Goal: Task Accomplishment & Management: Use online tool/utility

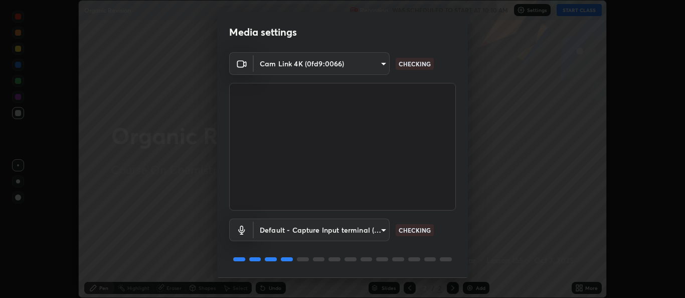
scroll to position [32, 0]
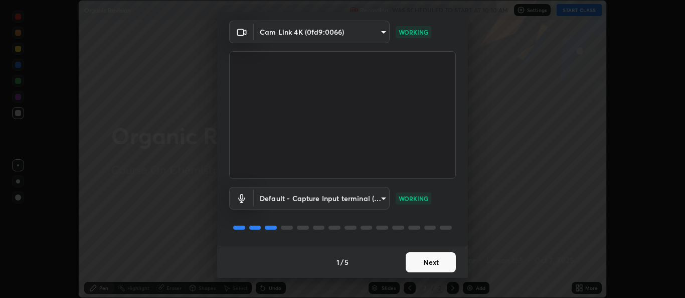
click at [423, 264] on button "Next" at bounding box center [431, 262] width 50 height 20
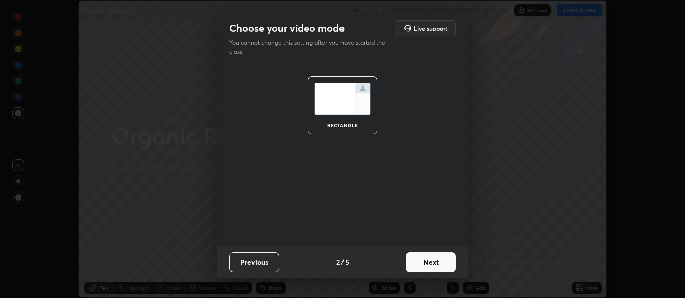
scroll to position [0, 0]
click at [423, 263] on button "Next" at bounding box center [431, 262] width 50 height 20
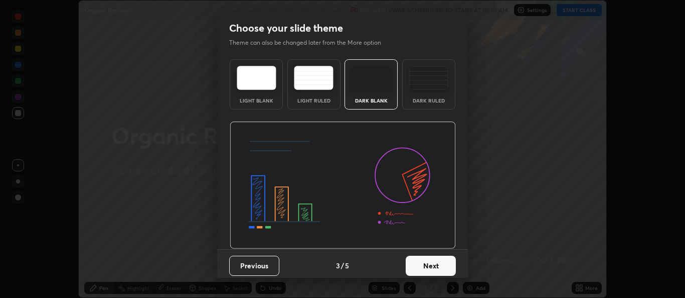
click at [432, 266] on button "Next" at bounding box center [431, 265] width 50 height 20
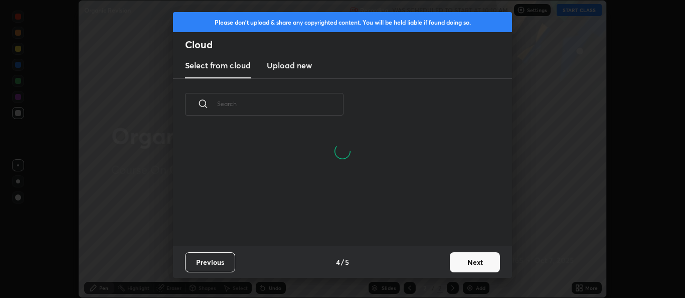
click at [456, 267] on button "Next" at bounding box center [475, 262] width 50 height 20
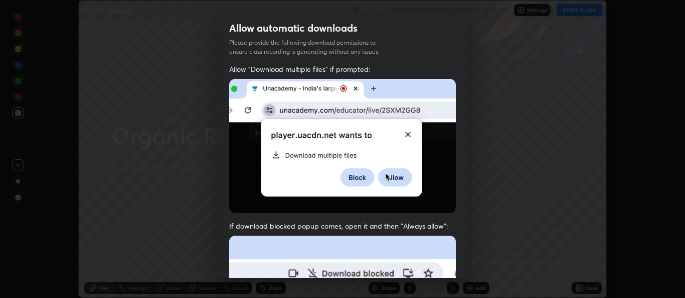
click at [457, 265] on div "Allow "Download multiple files" if prompted: If download blocked popup comes, o…" at bounding box center [342, 275] width 251 height 422
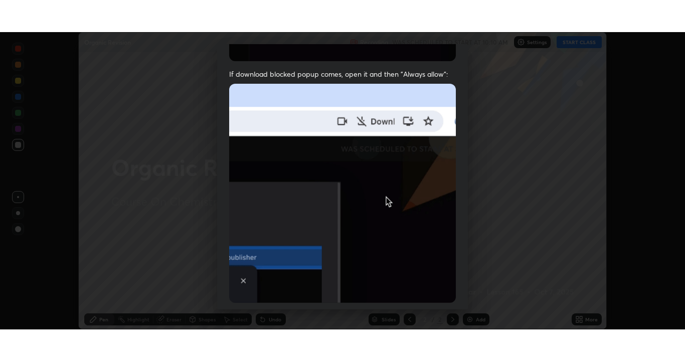
scroll to position [236, 0]
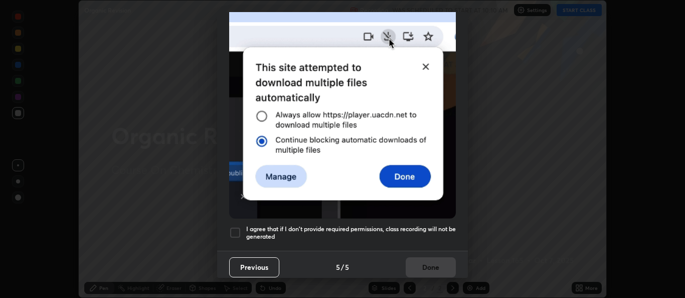
click at [239, 230] on div at bounding box center [235, 232] width 12 height 12
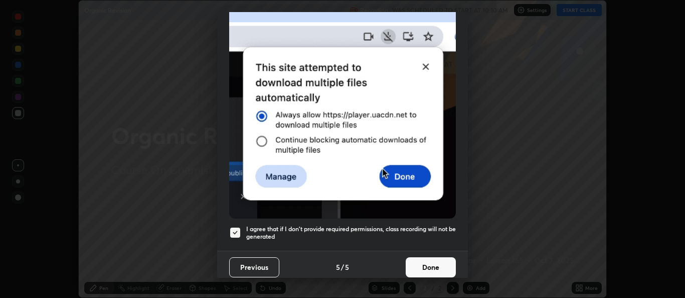
click at [434, 271] on button "Done" at bounding box center [431, 267] width 50 height 20
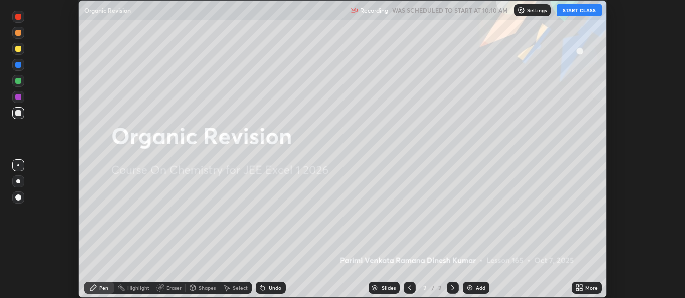
click at [570, 12] on button "START CLASS" at bounding box center [579, 10] width 45 height 12
click at [578, 289] on icon at bounding box center [578, 289] width 3 height 3
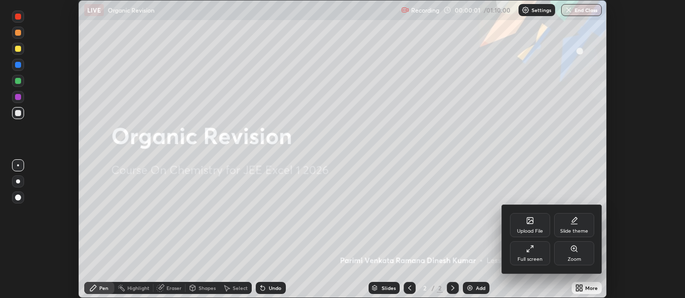
click at [530, 259] on div "Full screen" at bounding box center [530, 258] width 25 height 5
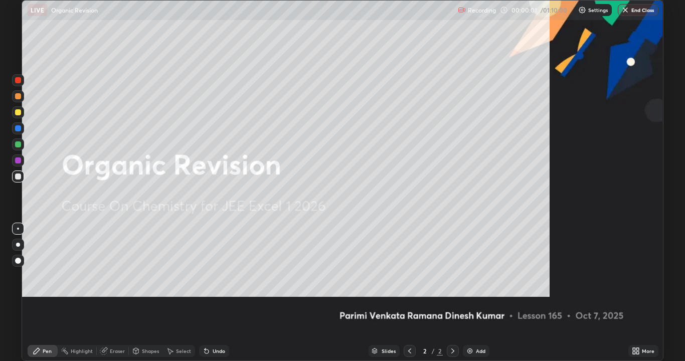
scroll to position [361, 685]
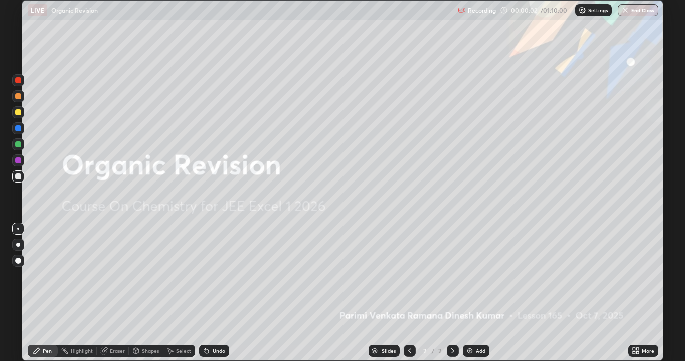
click at [478, 297] on div "Add" at bounding box center [481, 351] width 10 height 5
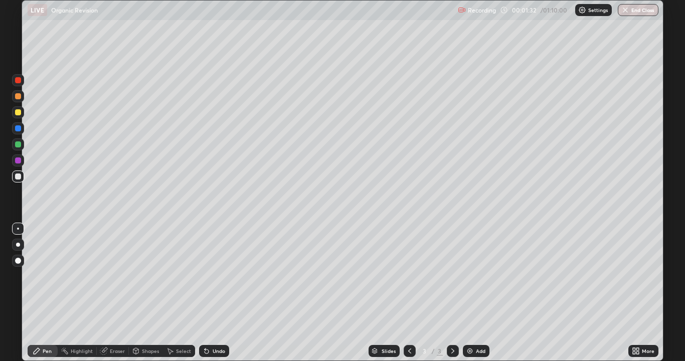
click at [19, 244] on div at bounding box center [18, 245] width 4 height 4
click at [21, 113] on div at bounding box center [18, 112] width 6 height 6
click at [18, 245] on div at bounding box center [18, 245] width 4 height 4
click at [136, 297] on icon at bounding box center [136, 353] width 0 height 4
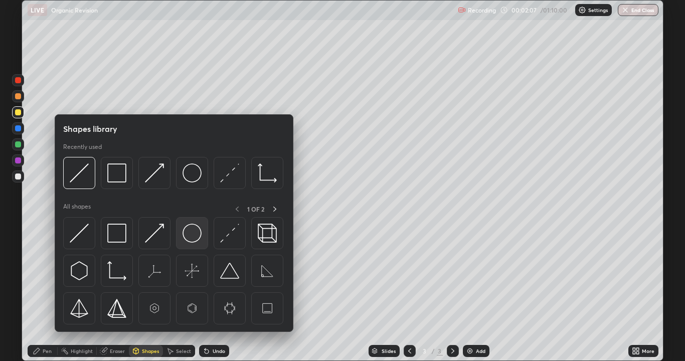
click at [181, 239] on div at bounding box center [192, 233] width 32 height 32
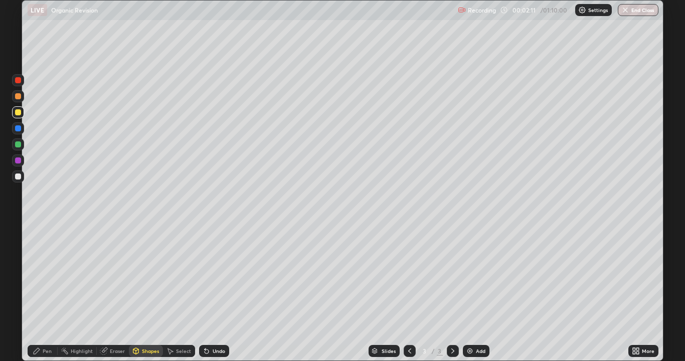
click at [148, 297] on div "Shapes" at bounding box center [150, 351] width 17 height 5
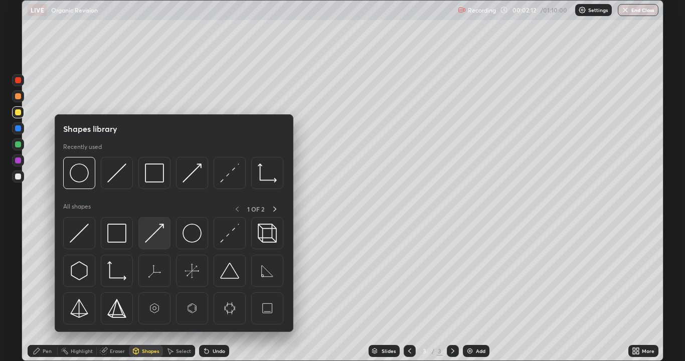
click at [153, 239] on img at bounding box center [154, 233] width 19 height 19
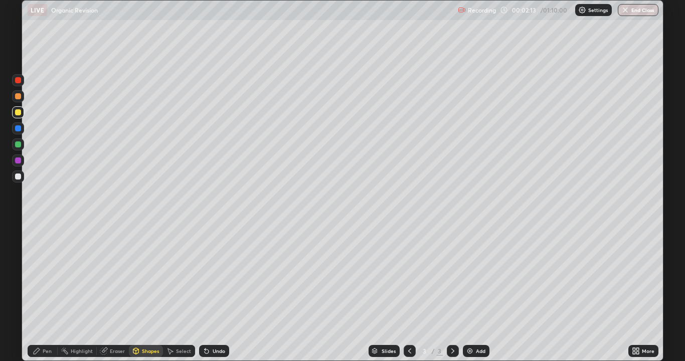
click at [20, 83] on div at bounding box center [18, 80] width 12 height 12
click at [205, 297] on icon at bounding box center [207, 352] width 4 height 4
click at [37, 297] on icon at bounding box center [37, 351] width 8 height 8
click at [18, 245] on div at bounding box center [18, 245] width 4 height 4
click at [220, 297] on div "Undo" at bounding box center [219, 351] width 13 height 5
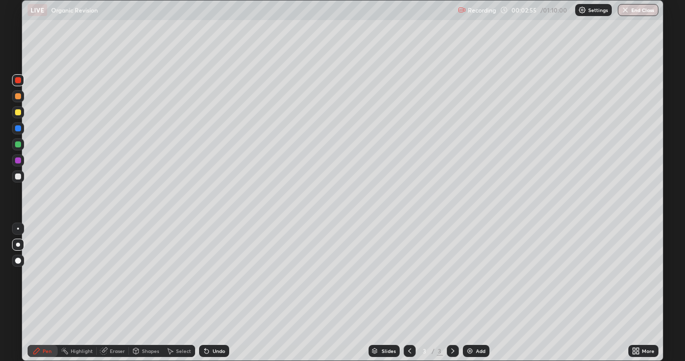
click at [221, 297] on div "Undo" at bounding box center [214, 351] width 30 height 12
click at [213, 297] on div "Undo" at bounding box center [214, 351] width 30 height 12
click at [213, 297] on div "Undo" at bounding box center [219, 351] width 13 height 5
click at [228, 297] on div "Undo" at bounding box center [214, 351] width 30 height 12
click at [18, 178] on div at bounding box center [18, 177] width 6 height 6
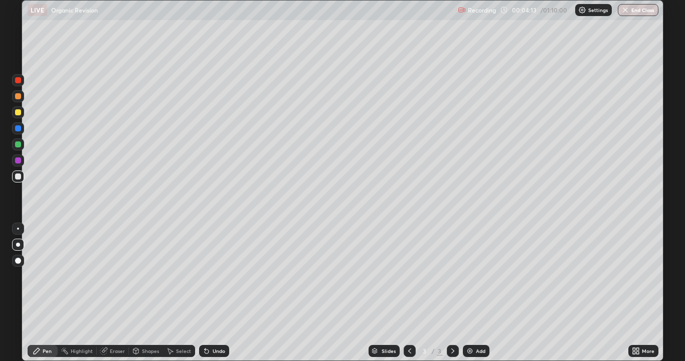
click at [145, 297] on div "Shapes" at bounding box center [146, 351] width 34 height 12
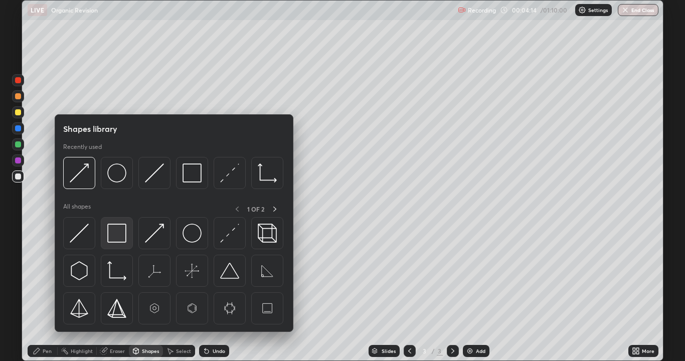
click at [119, 246] on div at bounding box center [117, 233] width 32 height 32
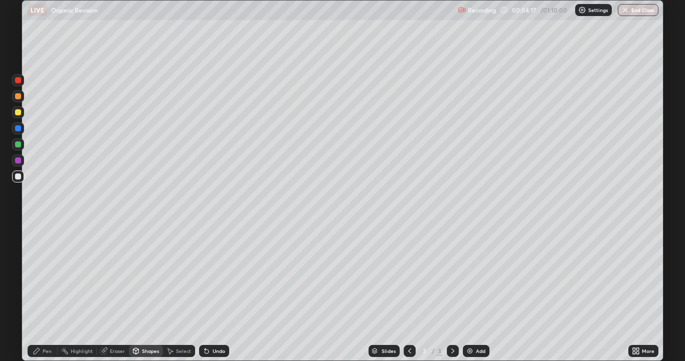
click at [145, 297] on div "Shapes" at bounding box center [150, 351] width 17 height 5
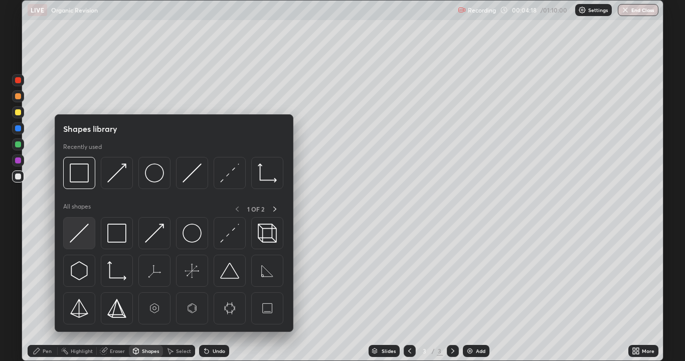
click at [90, 240] on div at bounding box center [79, 233] width 32 height 32
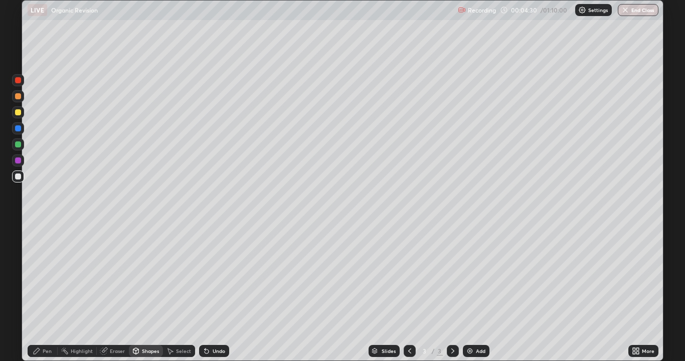
click at [48, 297] on div "Pen" at bounding box center [43, 351] width 30 height 12
click at [19, 181] on div at bounding box center [18, 177] width 12 height 12
click at [470, 297] on img at bounding box center [470, 351] width 8 height 8
click at [146, 297] on div "Shapes" at bounding box center [150, 351] width 17 height 5
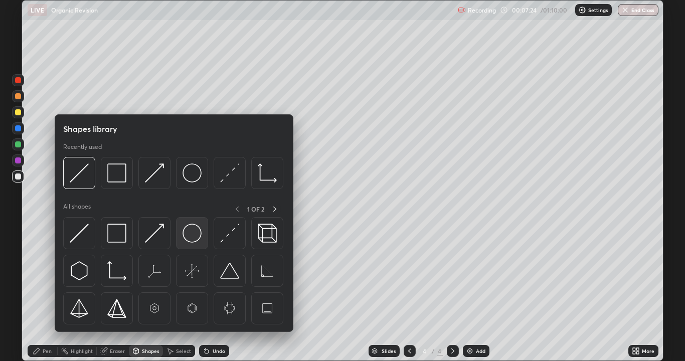
click at [189, 240] on img at bounding box center [192, 233] width 19 height 19
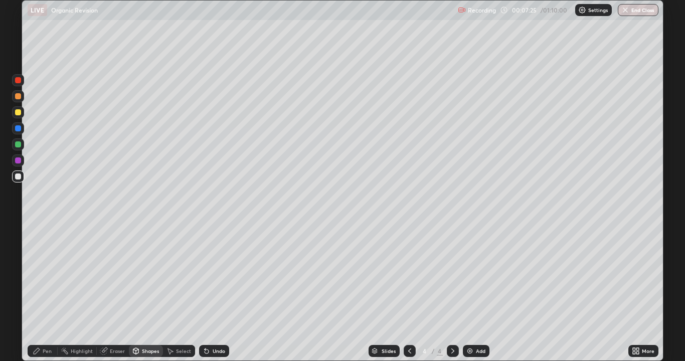
click at [24, 148] on div at bounding box center [18, 144] width 12 height 12
click at [21, 149] on div at bounding box center [18, 144] width 12 height 12
click at [144, 297] on div "Shapes" at bounding box center [150, 351] width 17 height 5
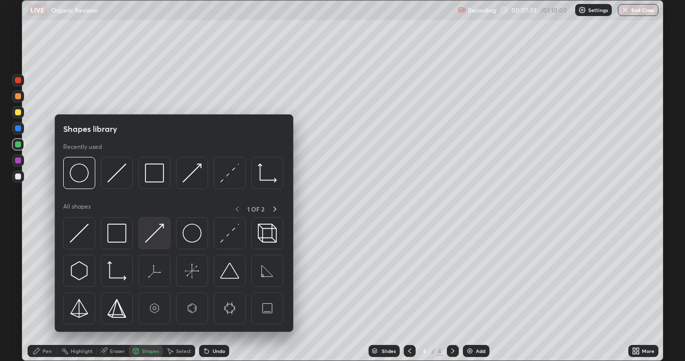
click at [150, 238] on img at bounding box center [154, 233] width 19 height 19
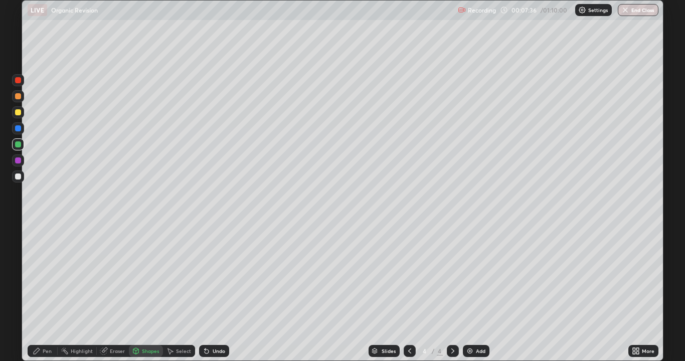
click at [213, 297] on div "Undo" at bounding box center [219, 351] width 13 height 5
click at [18, 177] on div at bounding box center [18, 177] width 6 height 6
click at [214, 297] on div "Undo" at bounding box center [219, 351] width 13 height 5
click at [43, 297] on div "Pen" at bounding box center [47, 351] width 9 height 5
click at [21, 165] on div at bounding box center [18, 161] width 12 height 12
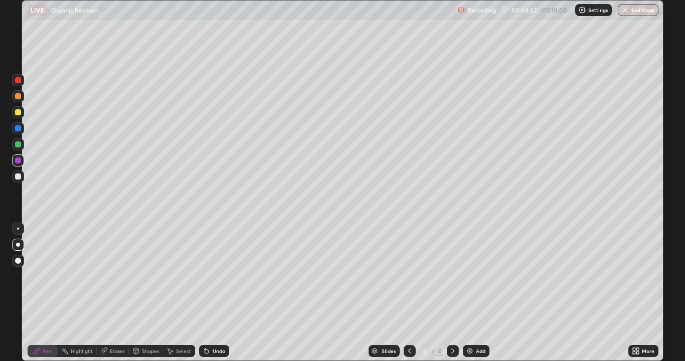
click at [117, 297] on div "Eraser" at bounding box center [113, 351] width 32 height 12
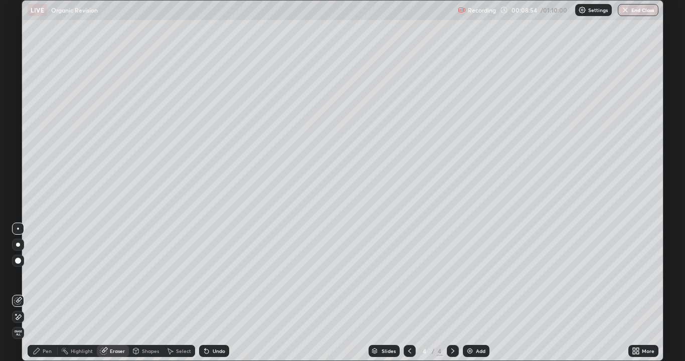
click at [42, 297] on div "Pen" at bounding box center [43, 351] width 30 height 12
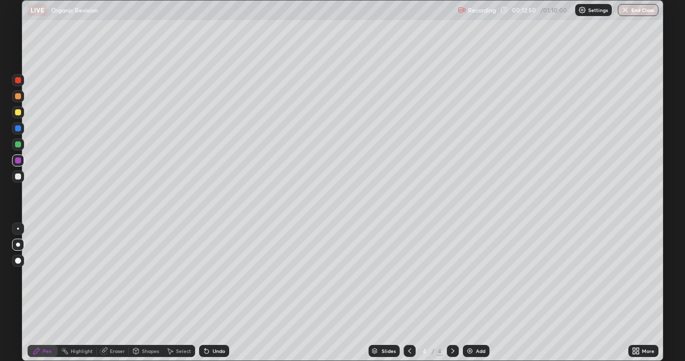
click at [478, 297] on div "Add" at bounding box center [476, 351] width 27 height 12
click at [22, 113] on div at bounding box center [18, 112] width 12 height 12
click at [409, 297] on icon at bounding box center [410, 351] width 8 height 8
click at [452, 297] on icon at bounding box center [453, 351] width 8 height 8
click at [468, 297] on div "Add" at bounding box center [476, 351] width 27 height 12
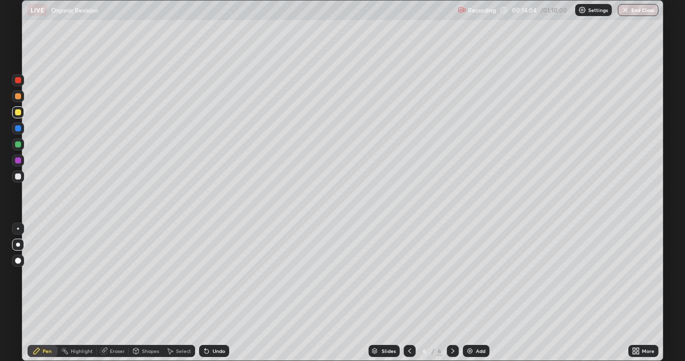
click at [22, 95] on div at bounding box center [18, 96] width 12 height 12
click at [213, 297] on div "Undo" at bounding box center [214, 351] width 30 height 12
click at [136, 297] on icon at bounding box center [136, 353] width 0 height 4
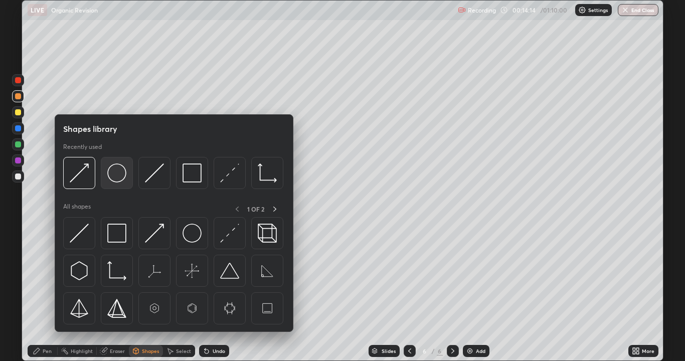
click at [119, 184] on div at bounding box center [117, 173] width 32 height 32
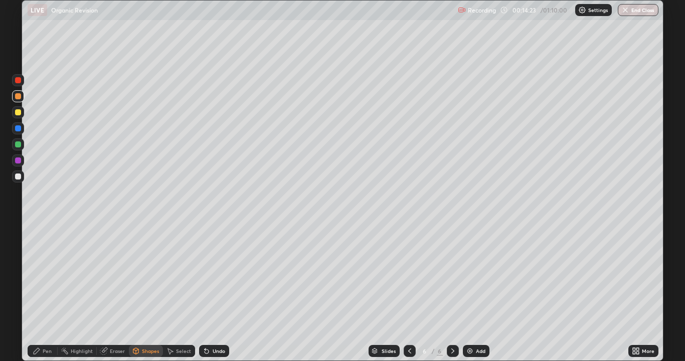
click at [47, 297] on div "Pen" at bounding box center [47, 351] width 9 height 5
click at [21, 164] on div at bounding box center [18, 161] width 12 height 12
click at [150, 297] on div "Shapes" at bounding box center [150, 351] width 17 height 5
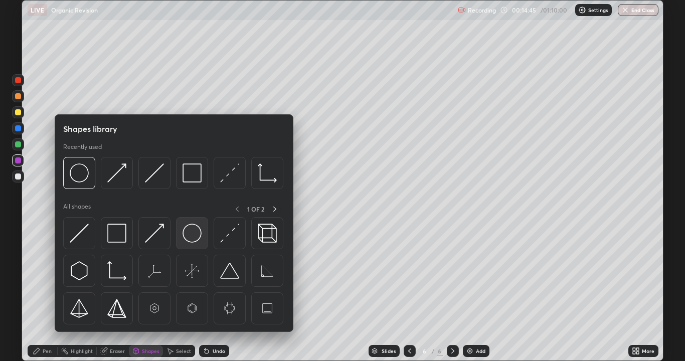
click at [194, 237] on img at bounding box center [192, 233] width 19 height 19
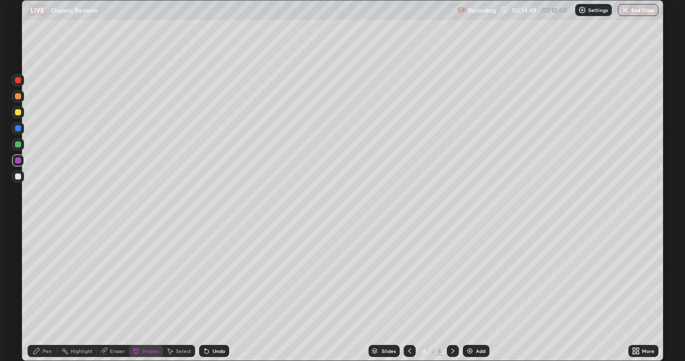
click at [53, 297] on div "Pen" at bounding box center [43, 351] width 30 height 12
click at [139, 297] on div "Shapes" at bounding box center [146, 351] width 34 height 12
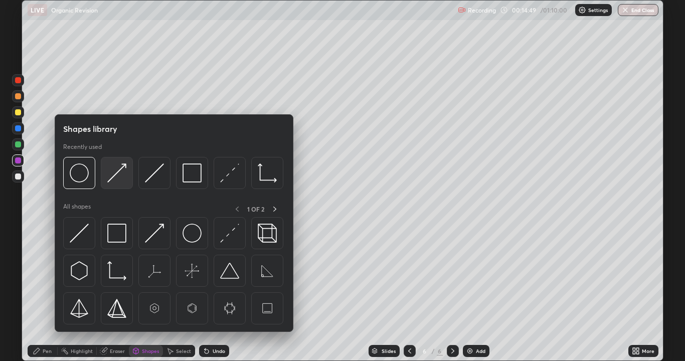
click at [122, 180] on img at bounding box center [116, 173] width 19 height 19
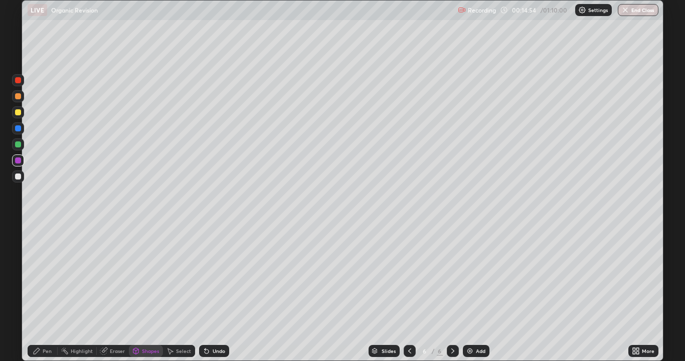
click at [222, 297] on div "Undo" at bounding box center [219, 351] width 13 height 5
click at [42, 297] on div "Pen" at bounding box center [43, 351] width 30 height 12
click at [19, 177] on div at bounding box center [18, 177] width 6 height 6
click at [18, 161] on div at bounding box center [18, 161] width 6 height 6
click at [5, 144] on div "Setting up your live class" at bounding box center [342, 180] width 685 height 361
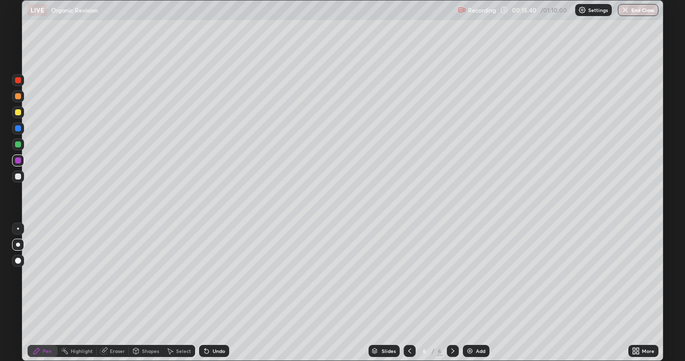
click at [21, 147] on div at bounding box center [18, 144] width 12 height 12
click at [216, 297] on div "Undo" at bounding box center [219, 351] width 13 height 5
click at [22, 178] on div at bounding box center [18, 177] width 12 height 12
click at [217, 297] on div "Undo" at bounding box center [214, 351] width 30 height 12
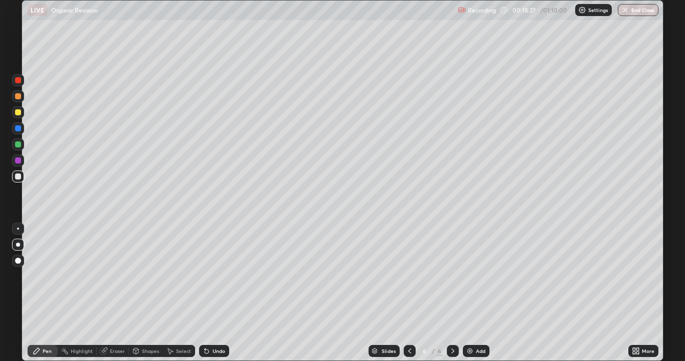
click at [219, 297] on div "Undo" at bounding box center [214, 351] width 30 height 12
click at [577, 297] on div "Slides 6 / 6 Add" at bounding box center [428, 351] width 399 height 20
click at [593, 297] on div "Slides 6 / 6 Add" at bounding box center [428, 351] width 399 height 20
click at [638, 297] on icon at bounding box center [638, 353] width 3 height 3
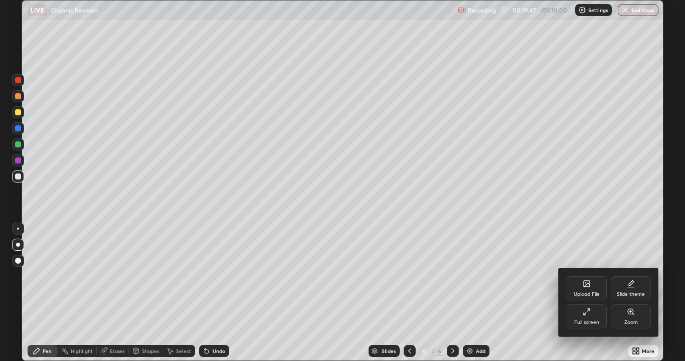
click at [641, 243] on div at bounding box center [342, 180] width 685 height 361
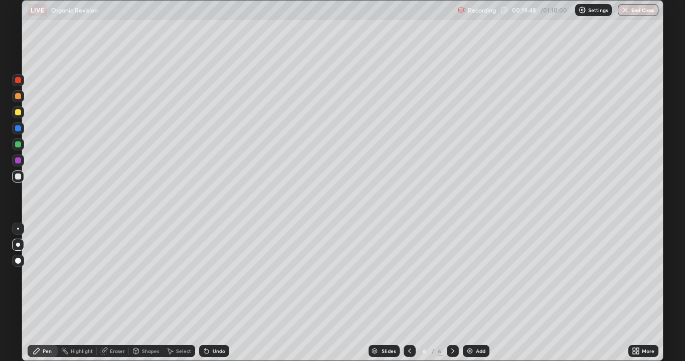
click at [634, 297] on icon at bounding box center [634, 353] width 3 height 3
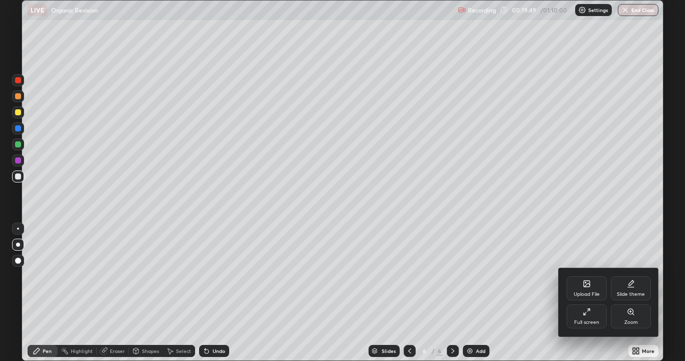
click at [594, 295] on div "Upload File" at bounding box center [587, 294] width 26 height 5
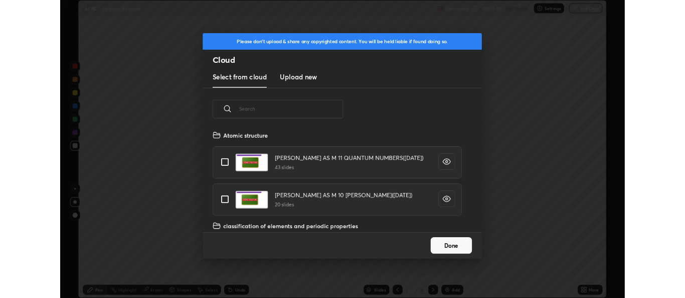
scroll to position [123, 322]
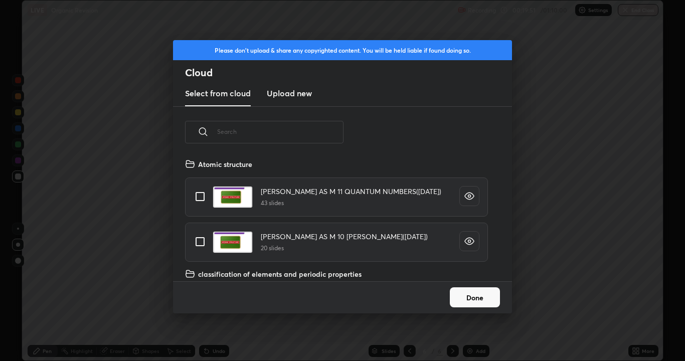
click at [300, 95] on h3 "Upload new" at bounding box center [289, 93] width 45 height 12
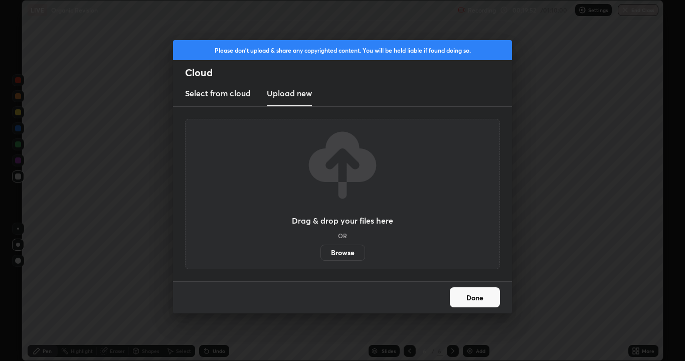
click at [343, 252] on label "Browse" at bounding box center [343, 253] width 45 height 16
click at [321, 252] on input "Browse" at bounding box center [321, 253] width 0 height 16
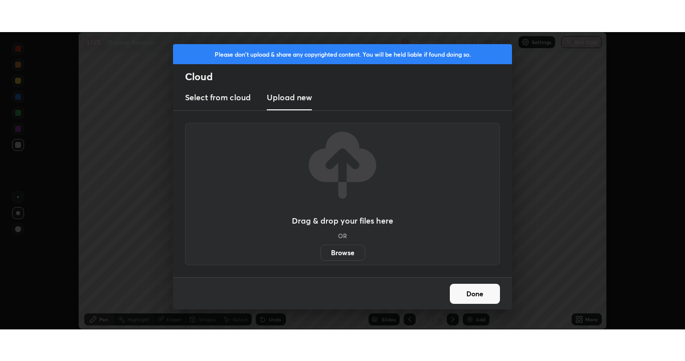
scroll to position [49878, 49490]
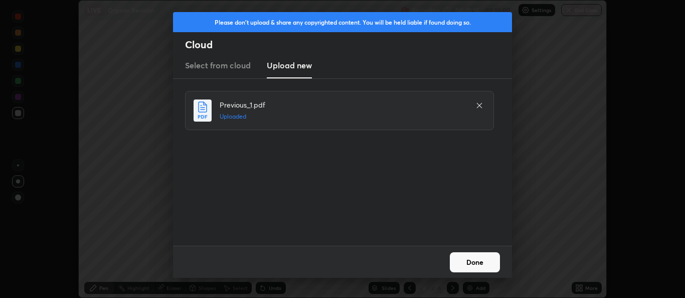
click at [476, 261] on button "Done" at bounding box center [475, 262] width 50 height 20
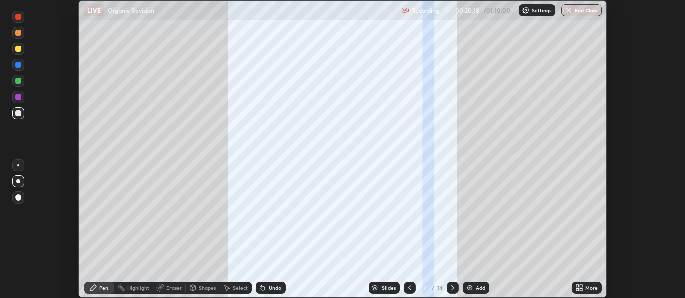
click at [452, 288] on icon at bounding box center [453, 287] width 8 height 8
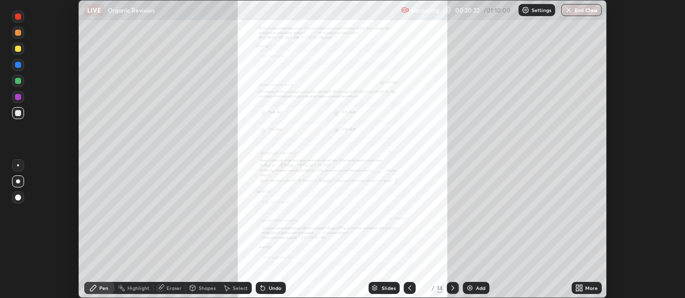
click at [572, 285] on div "More" at bounding box center [587, 287] width 30 height 12
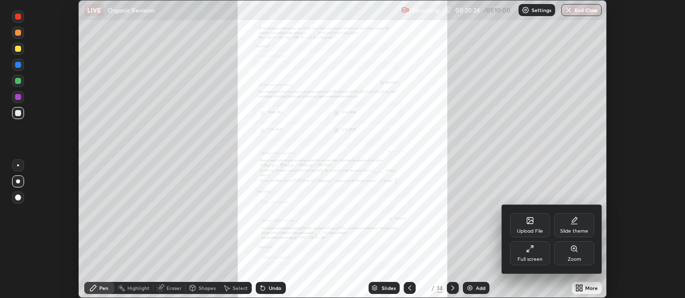
click at [536, 251] on div "Full screen" at bounding box center [530, 253] width 40 height 24
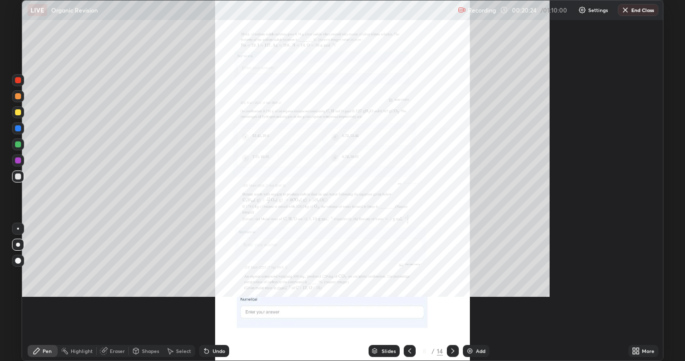
scroll to position [361, 685]
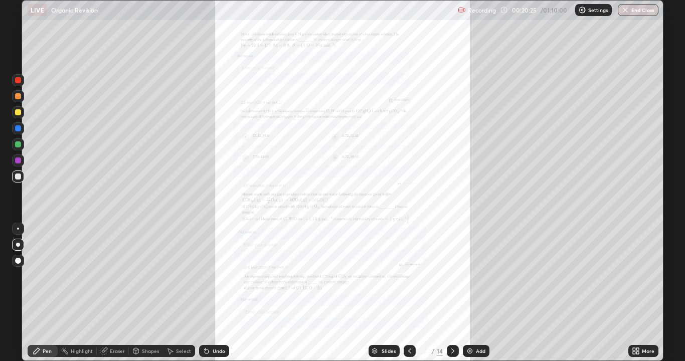
click at [629, 297] on div "More" at bounding box center [644, 351] width 30 height 12
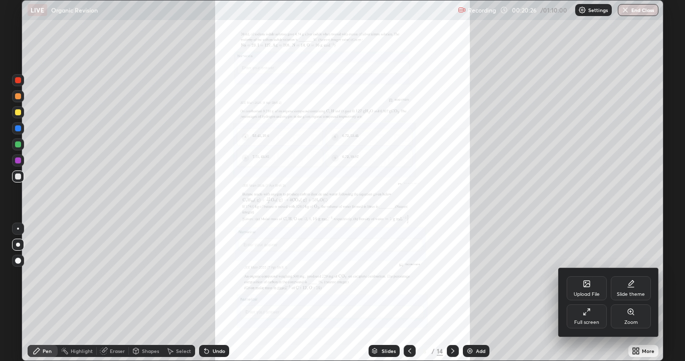
click at [624, 297] on div "Zoom" at bounding box center [631, 317] width 40 height 24
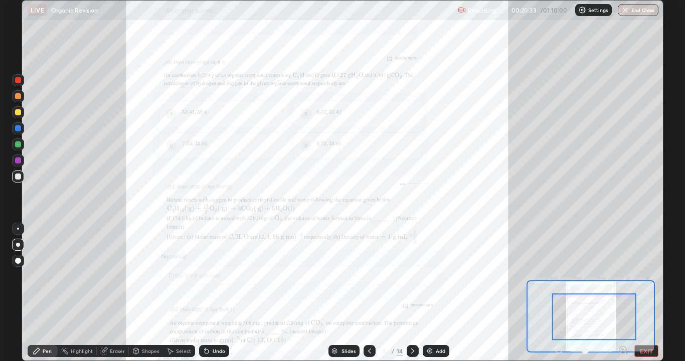
click at [620, 297] on icon at bounding box center [623, 350] width 7 height 7
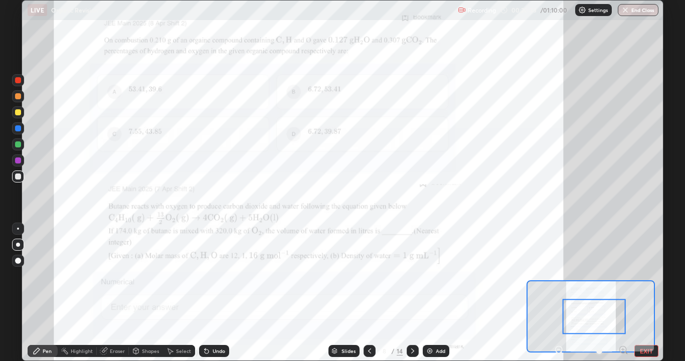
click at [596, 297] on div at bounding box center [594, 317] width 63 height 35
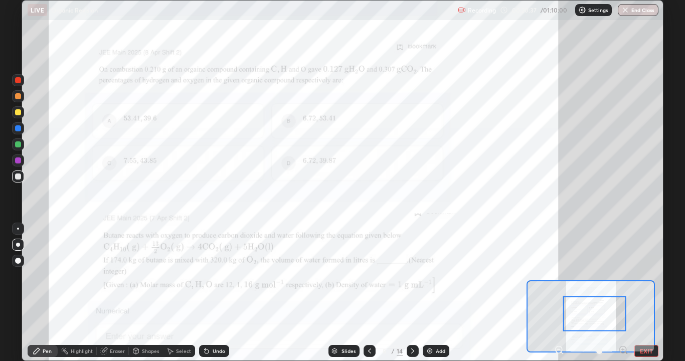
click at [620, 297] on icon at bounding box center [623, 350] width 7 height 7
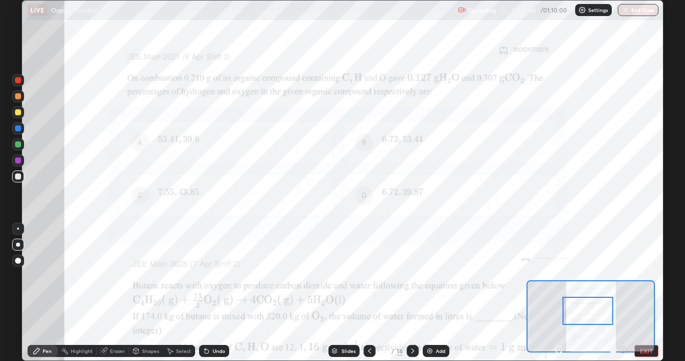
click at [19, 161] on div at bounding box center [18, 161] width 6 height 6
click at [426, 297] on img at bounding box center [430, 351] width 8 height 8
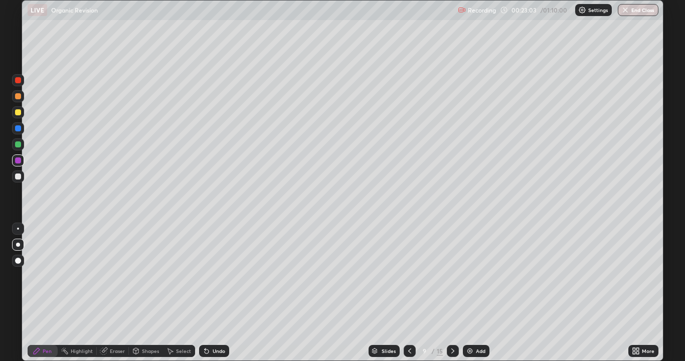
click at [22, 115] on div at bounding box center [18, 112] width 12 height 12
click at [214, 297] on div "Undo" at bounding box center [214, 351] width 30 height 12
click at [216, 297] on div "Undo" at bounding box center [214, 351] width 30 height 12
click at [222, 297] on div "Undo" at bounding box center [219, 351] width 13 height 5
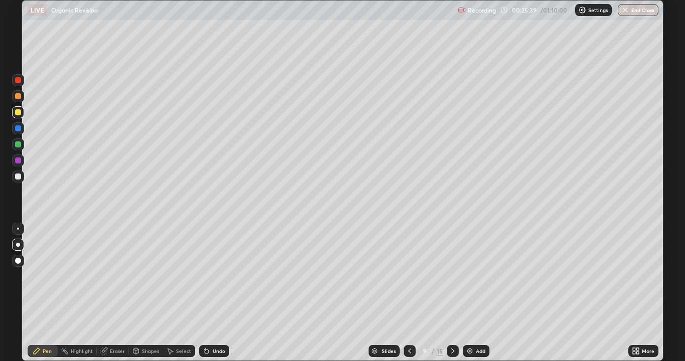
click at [226, 297] on div "Undo" at bounding box center [214, 351] width 30 height 12
click at [224, 297] on div "Undo" at bounding box center [214, 351] width 30 height 12
click at [223, 297] on div "Undo" at bounding box center [214, 351] width 30 height 12
click at [448, 297] on div at bounding box center [453, 351] width 12 height 12
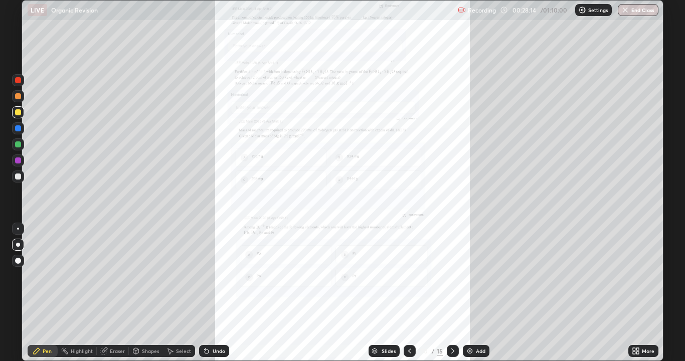
click at [408, 297] on icon at bounding box center [410, 351] width 8 height 8
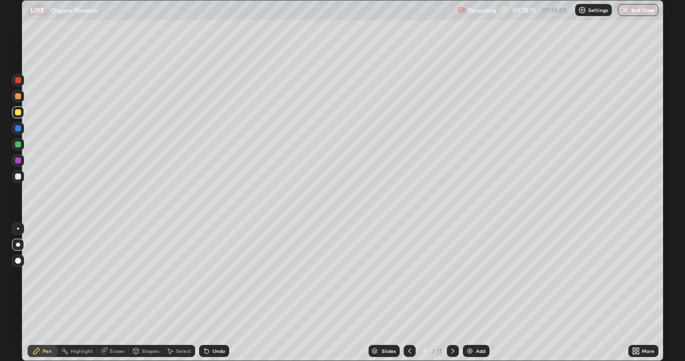
click at [408, 297] on icon at bounding box center [409, 351] width 3 height 5
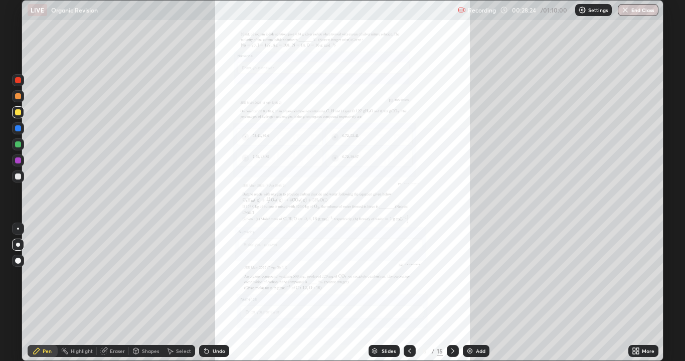
click at [634, 297] on icon at bounding box center [634, 353] width 3 height 3
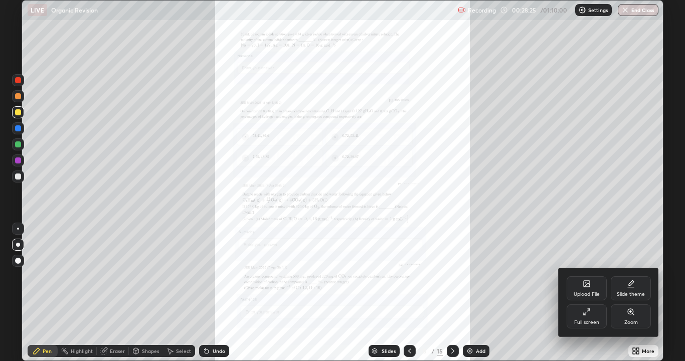
click at [633, 297] on div "Zoom" at bounding box center [632, 322] width 14 height 5
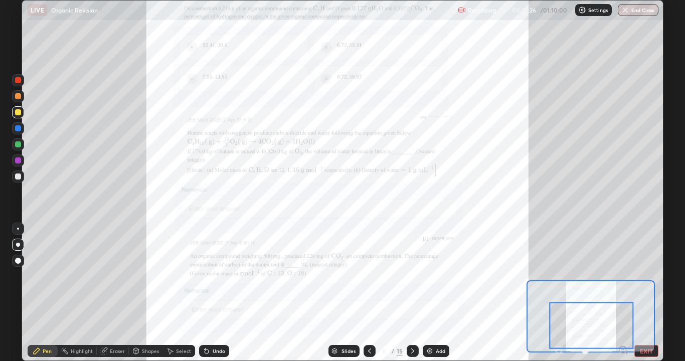
click at [626, 297] on icon at bounding box center [627, 353] width 2 height 2
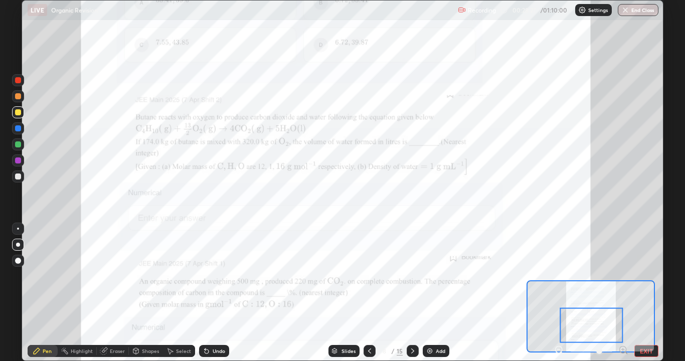
click at [623, 297] on icon at bounding box center [623, 350] width 3 height 0
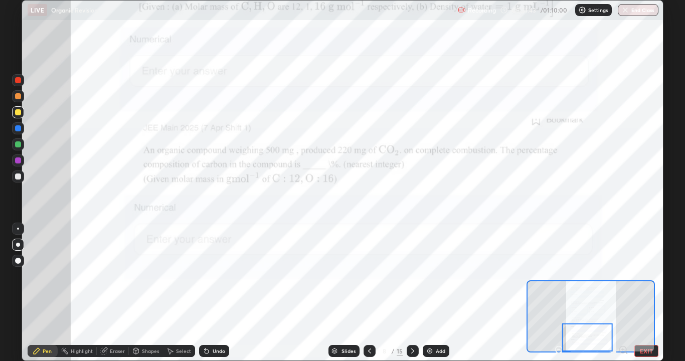
click at [22, 166] on div at bounding box center [18, 161] width 12 height 12
click at [20, 224] on div at bounding box center [18, 229] width 12 height 12
click at [23, 82] on div at bounding box center [18, 80] width 12 height 12
click at [118, 297] on div "Eraser" at bounding box center [117, 351] width 15 height 5
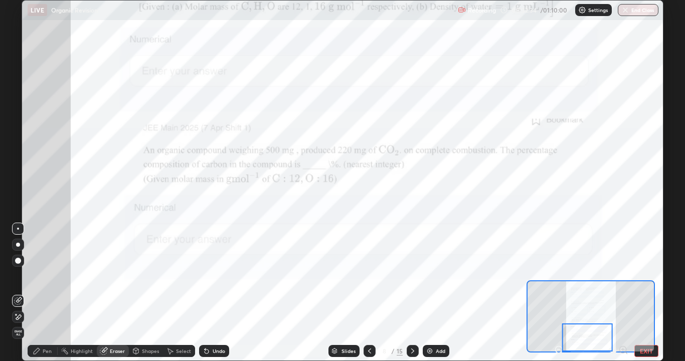
click at [44, 297] on div "Pen" at bounding box center [47, 351] width 9 height 5
click at [412, 297] on icon at bounding box center [413, 351] width 8 height 8
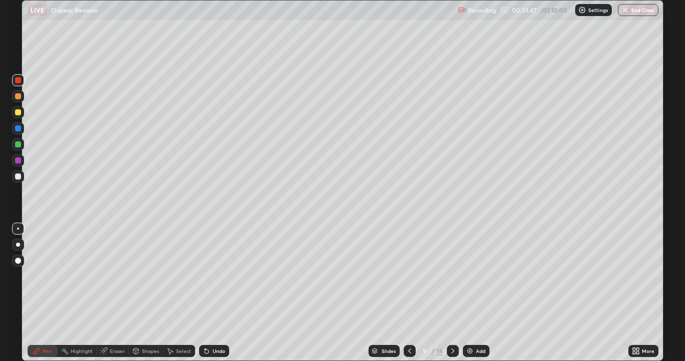
click at [452, 297] on icon at bounding box center [453, 351] width 8 height 8
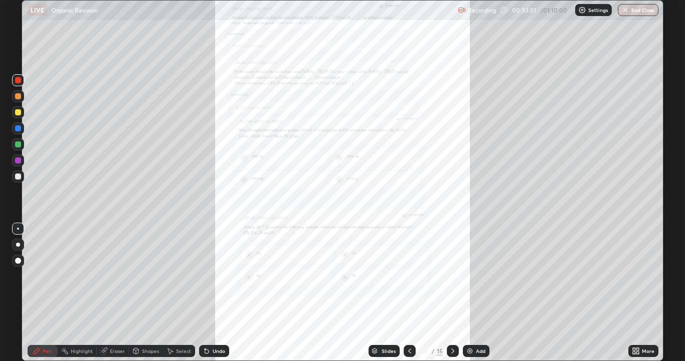
click at [631, 297] on div "More" at bounding box center [644, 351] width 30 height 12
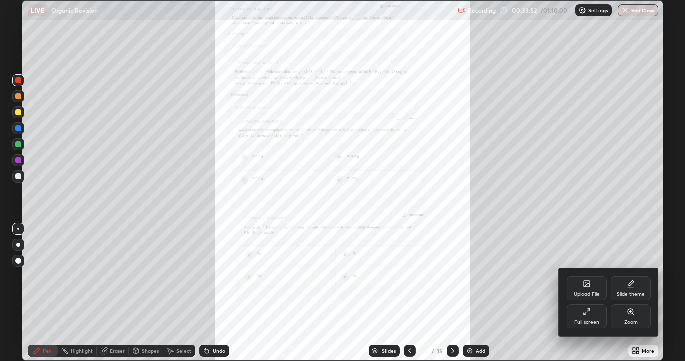
click at [631, 297] on div "Zoom" at bounding box center [632, 322] width 14 height 5
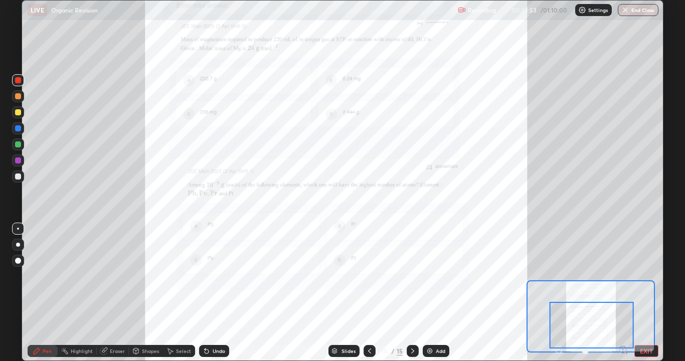
click at [626, 297] on icon at bounding box center [627, 353] width 2 height 2
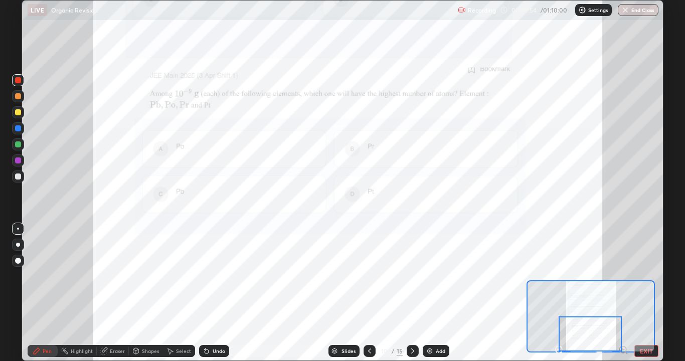
click at [626, 297] on icon at bounding box center [627, 353] width 2 height 2
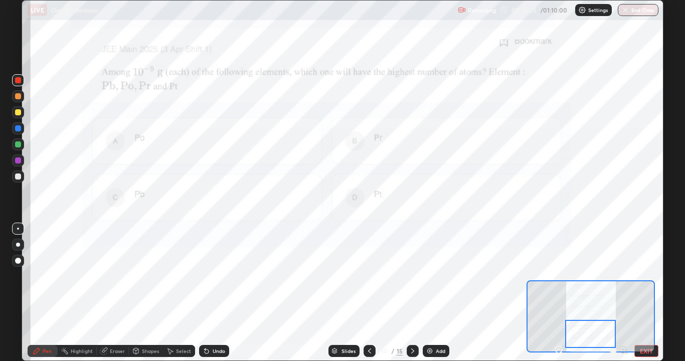
click at [605, 297] on div at bounding box center [590, 334] width 51 height 28
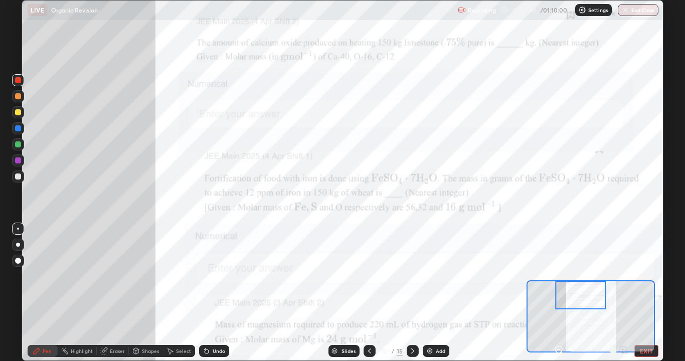
click at [413, 297] on div at bounding box center [413, 351] width 12 height 12
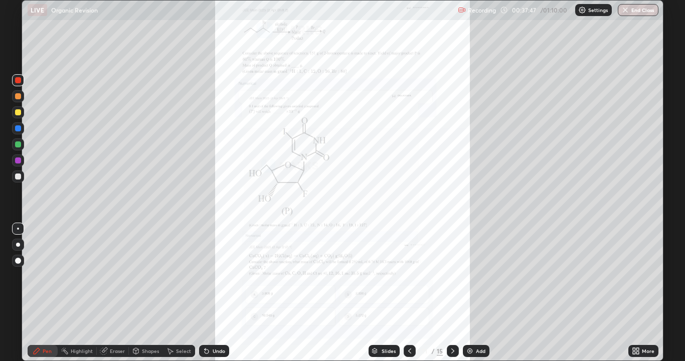
click at [634, 297] on icon at bounding box center [634, 349] width 3 height 3
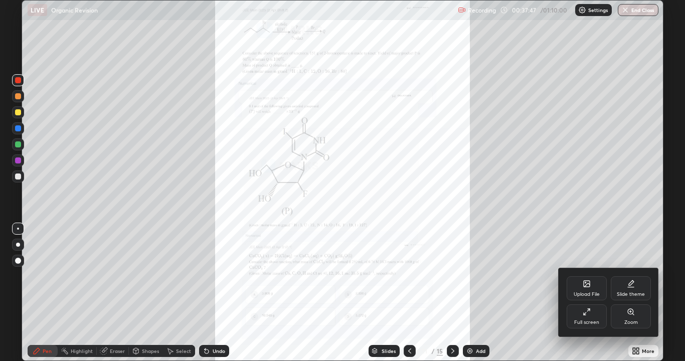
click at [627, 297] on div "Zoom" at bounding box center [632, 322] width 14 height 5
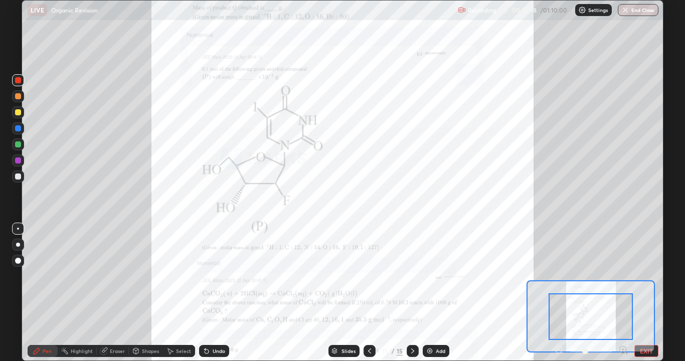
click at [605, 297] on div at bounding box center [591, 317] width 84 height 47
click at [623, 297] on icon at bounding box center [623, 350] width 3 height 0
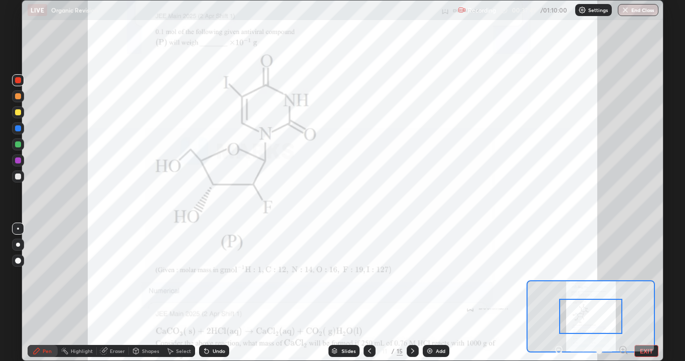
click at [605, 297] on div at bounding box center [590, 316] width 63 height 35
click at [623, 297] on icon at bounding box center [623, 350] width 3 height 0
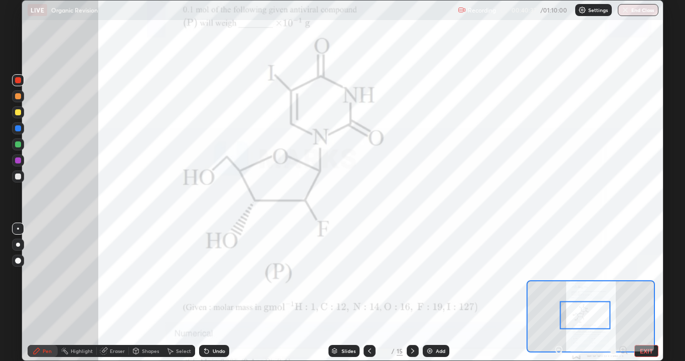
click at [122, 297] on div "Eraser" at bounding box center [117, 351] width 15 height 5
click at [47, 297] on div "Pen" at bounding box center [47, 351] width 9 height 5
click at [636, 297] on button "EXIT" at bounding box center [647, 351] width 24 height 12
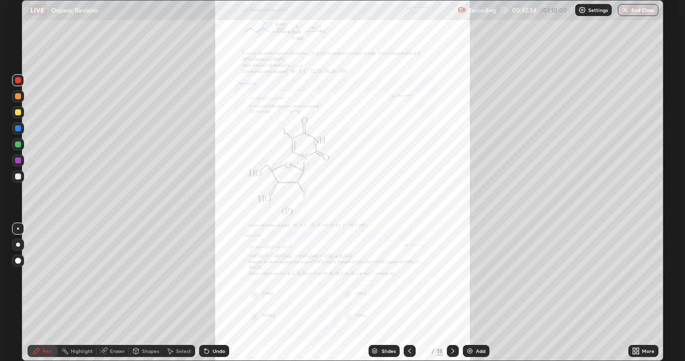
click at [452, 297] on icon at bounding box center [453, 351] width 8 height 8
click at [413, 297] on div at bounding box center [410, 351] width 12 height 12
click at [452, 297] on icon at bounding box center [453, 351] width 8 height 8
click at [642, 297] on div "More" at bounding box center [648, 351] width 13 height 5
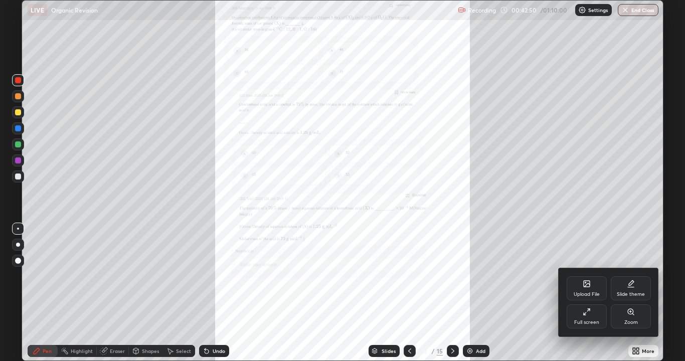
click at [629, 297] on div "Zoom" at bounding box center [632, 322] width 14 height 5
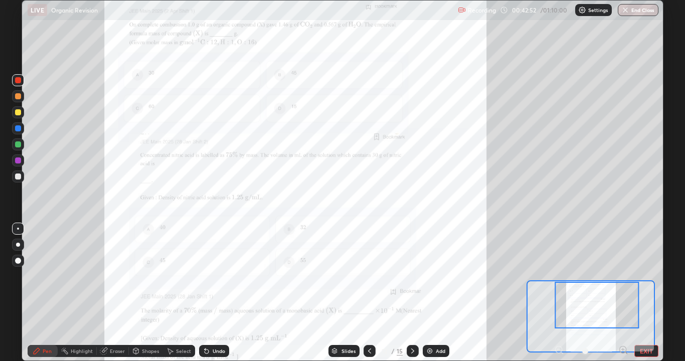
click at [623, 297] on icon at bounding box center [623, 350] width 3 height 0
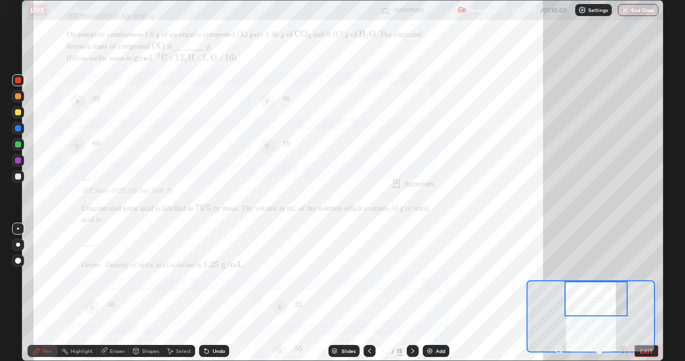
click at [623, 297] on icon at bounding box center [623, 350] width 3 height 0
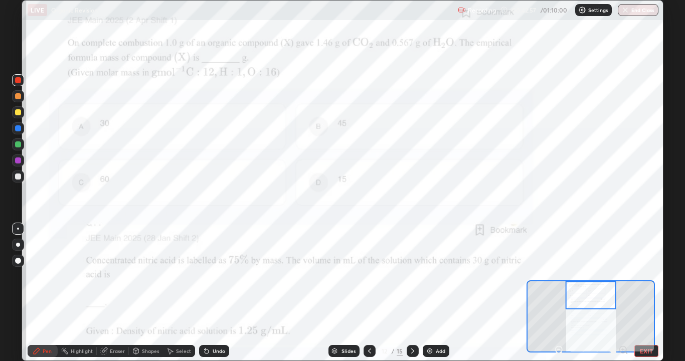
click at [591, 295] on div at bounding box center [591, 295] width 51 height 28
click at [431, 297] on img at bounding box center [430, 351] width 8 height 8
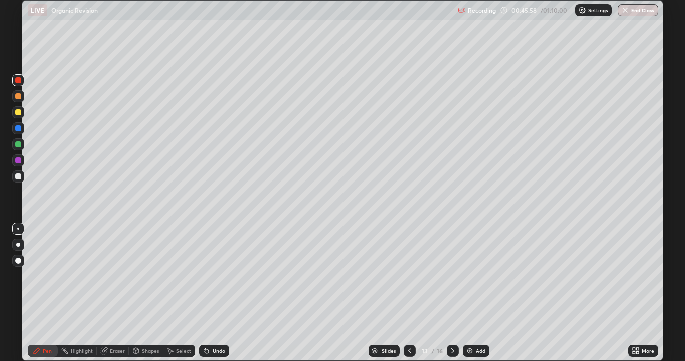
click at [22, 245] on div at bounding box center [18, 245] width 12 height 12
click at [20, 114] on div at bounding box center [18, 112] width 6 height 6
click at [118, 297] on div "Eraser" at bounding box center [113, 351] width 32 height 12
click at [47, 297] on div "Pen" at bounding box center [47, 351] width 9 height 5
click at [117, 297] on div "Eraser" at bounding box center [113, 351] width 32 height 12
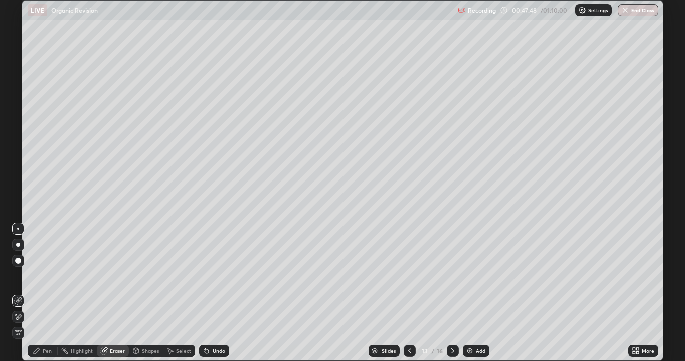
click at [48, 297] on div "Pen" at bounding box center [43, 351] width 30 height 12
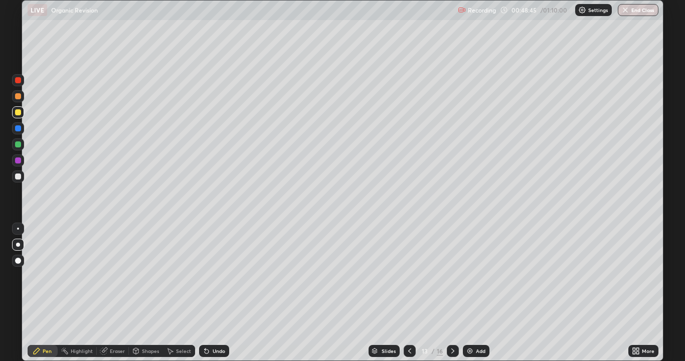
click at [150, 297] on div "Shapes" at bounding box center [150, 351] width 17 height 5
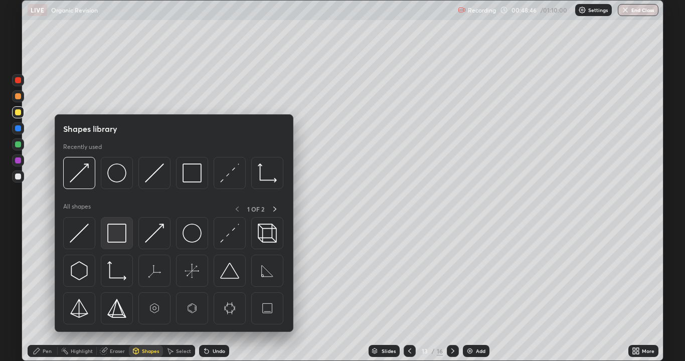
click at [130, 241] on div at bounding box center [117, 233] width 32 height 32
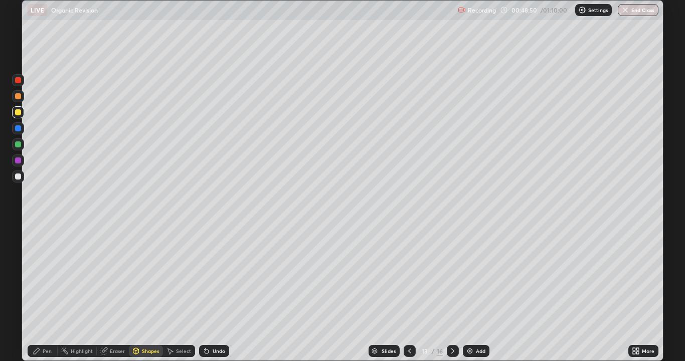
click at [156, 297] on div "Shapes" at bounding box center [150, 351] width 17 height 5
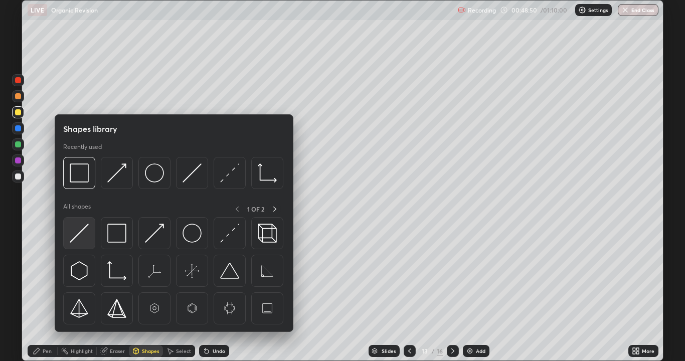
click at [85, 237] on img at bounding box center [79, 233] width 19 height 19
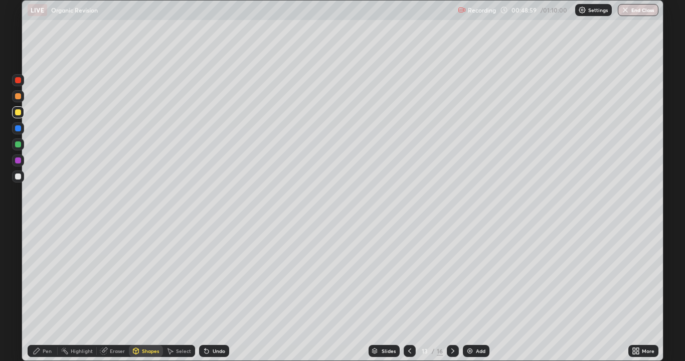
click at [48, 297] on div "Pen" at bounding box center [47, 351] width 9 height 5
click at [21, 163] on div at bounding box center [18, 161] width 12 height 12
click at [470, 297] on img at bounding box center [470, 351] width 8 height 8
click at [21, 113] on div at bounding box center [18, 112] width 6 height 6
click at [409, 297] on icon at bounding box center [410, 351] width 8 height 8
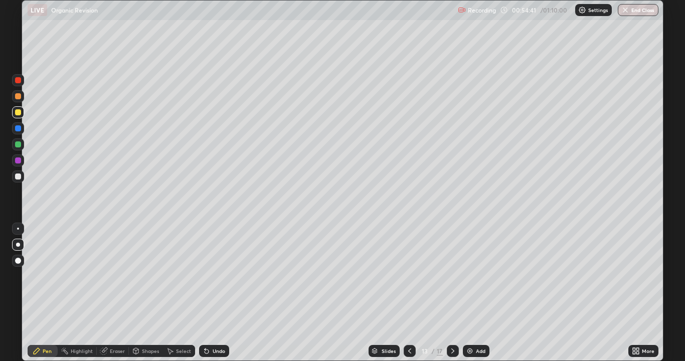
click at [407, 297] on div at bounding box center [410, 351] width 12 height 20
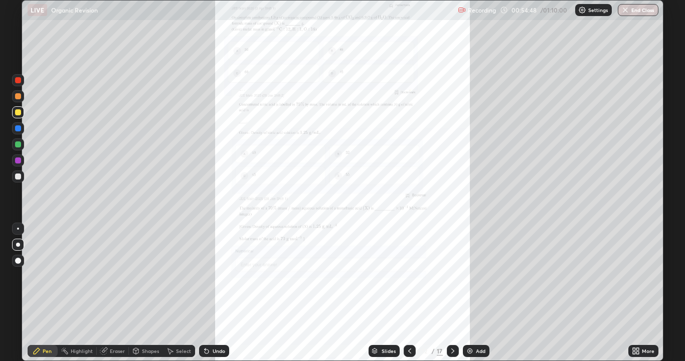
click at [406, 297] on icon at bounding box center [410, 351] width 8 height 8
click at [409, 297] on icon at bounding box center [410, 351] width 8 height 8
click at [639, 297] on icon at bounding box center [638, 349] width 3 height 3
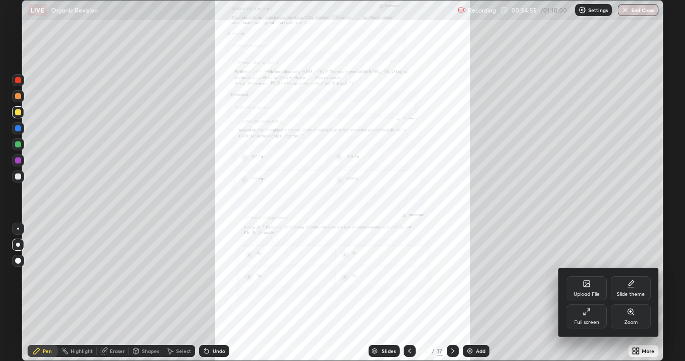
click at [631, 297] on div "Zoom" at bounding box center [632, 322] width 14 height 5
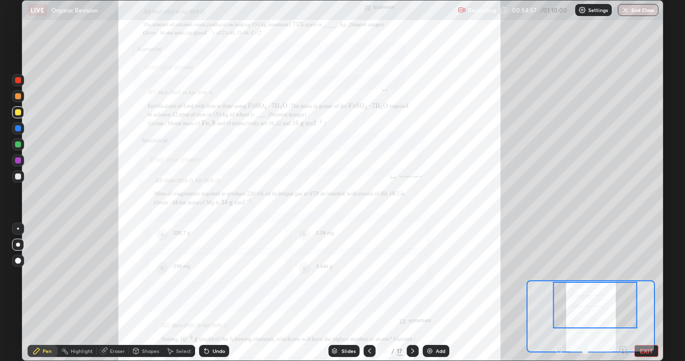
click at [623, 297] on icon at bounding box center [623, 350] width 3 height 0
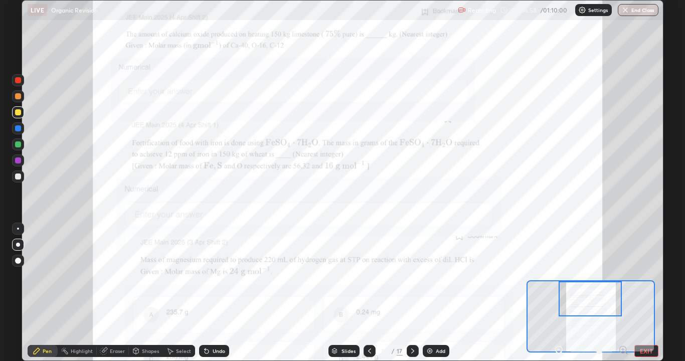
click at [623, 297] on icon at bounding box center [623, 350] width 3 height 0
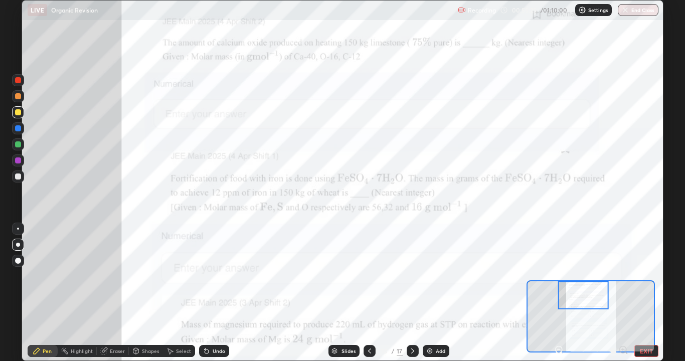
click at [24, 145] on div at bounding box center [18, 144] width 12 height 12
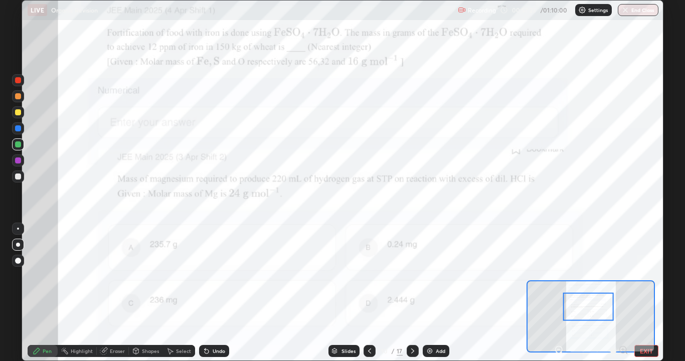
click at [218, 297] on div "Undo" at bounding box center [219, 351] width 13 height 5
click at [217, 297] on div "Undo" at bounding box center [219, 351] width 13 height 5
click at [427, 297] on img at bounding box center [430, 351] width 8 height 8
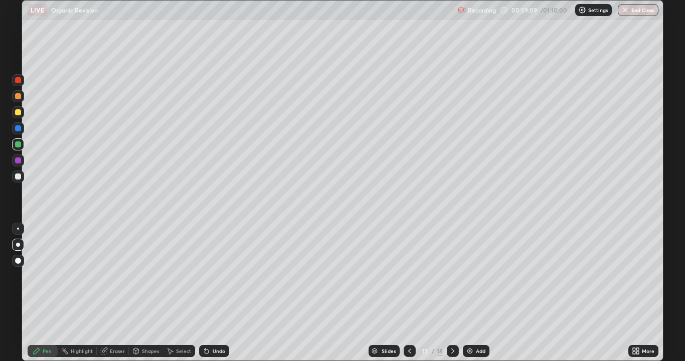
click at [107, 297] on icon at bounding box center [104, 351] width 8 height 8
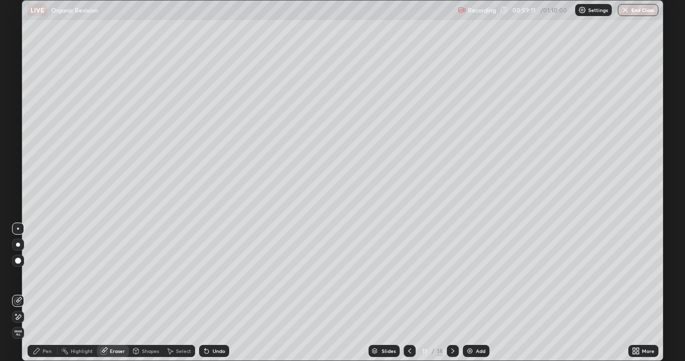
click at [39, 297] on icon at bounding box center [37, 351] width 8 height 8
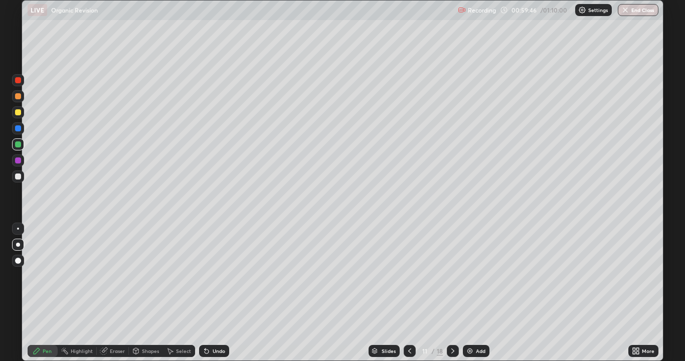
click at [19, 246] on div at bounding box center [18, 245] width 4 height 4
click at [19, 164] on div at bounding box center [18, 161] width 12 height 12
click at [14, 144] on div at bounding box center [18, 144] width 12 height 12
click at [21, 82] on div at bounding box center [18, 80] width 6 height 6
click at [18, 178] on div at bounding box center [18, 177] width 6 height 6
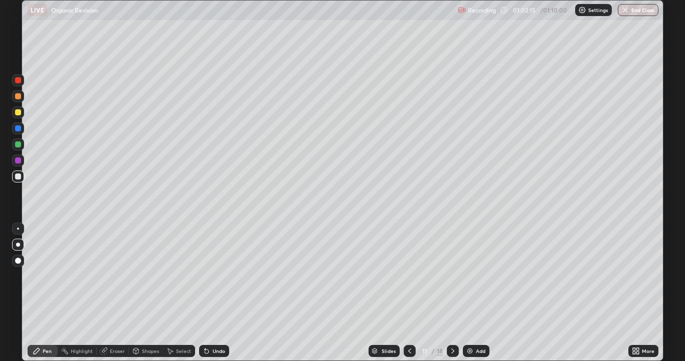
click at [481, 297] on div "Add" at bounding box center [481, 351] width 10 height 5
click at [20, 113] on div at bounding box center [18, 112] width 6 height 6
click at [222, 297] on div "Undo" at bounding box center [214, 351] width 30 height 12
click at [223, 297] on div "Undo" at bounding box center [214, 351] width 30 height 12
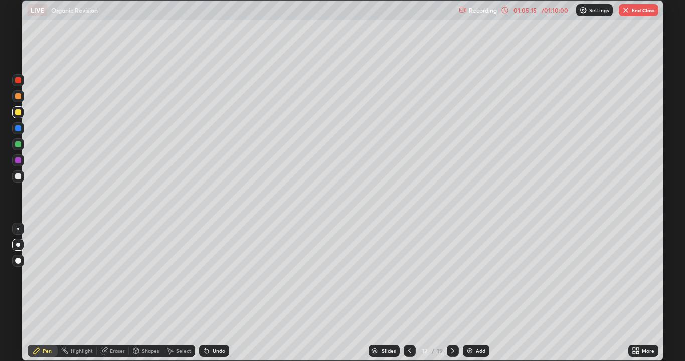
click at [107, 297] on div "Eraser" at bounding box center [113, 351] width 32 height 12
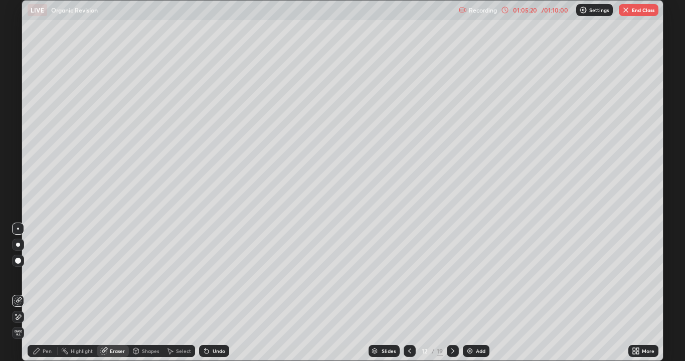
click at [52, 297] on div "Pen" at bounding box center [43, 351] width 30 height 12
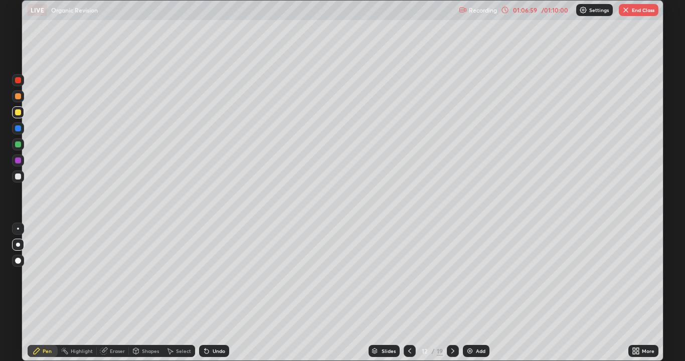
click at [476, 297] on div "Add" at bounding box center [481, 351] width 10 height 5
click at [220, 297] on div "Undo" at bounding box center [214, 351] width 30 height 12
click at [219, 297] on div "Undo" at bounding box center [214, 351] width 30 height 12
click at [220, 297] on div "Undo" at bounding box center [214, 351] width 30 height 12
click at [221, 297] on div "Undo" at bounding box center [214, 351] width 30 height 12
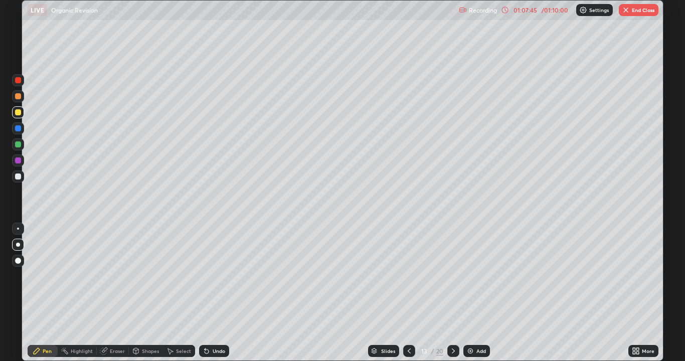
click at [222, 297] on div "Undo" at bounding box center [214, 351] width 30 height 12
click at [221, 297] on div "Undo" at bounding box center [214, 351] width 30 height 12
click at [220, 297] on div "Undo" at bounding box center [214, 351] width 30 height 12
click at [221, 297] on div "Undo" at bounding box center [214, 351] width 30 height 12
click at [23, 164] on div at bounding box center [18, 161] width 12 height 12
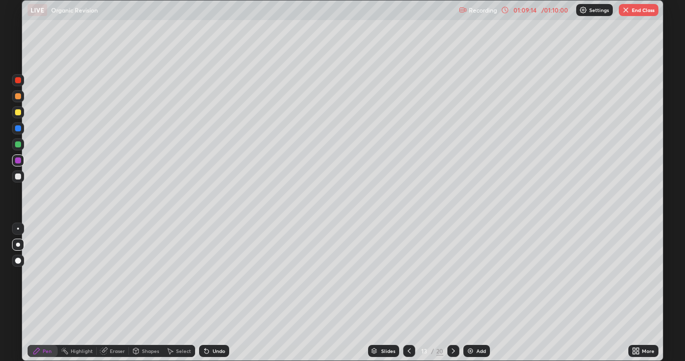
click at [408, 297] on icon at bounding box center [409, 351] width 8 height 8
click at [406, 297] on div at bounding box center [409, 351] width 12 height 12
click at [410, 297] on icon at bounding box center [409, 351] width 8 height 8
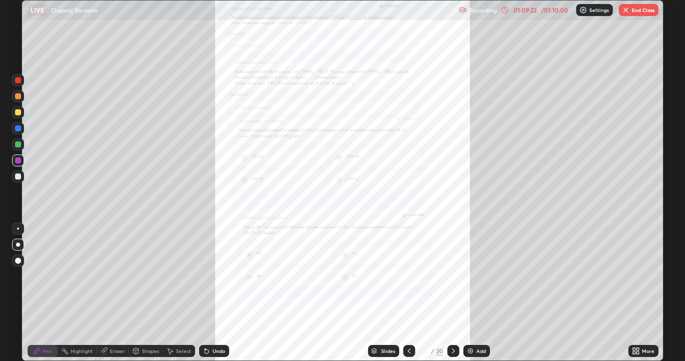
click at [635, 297] on icon at bounding box center [634, 353] width 3 height 3
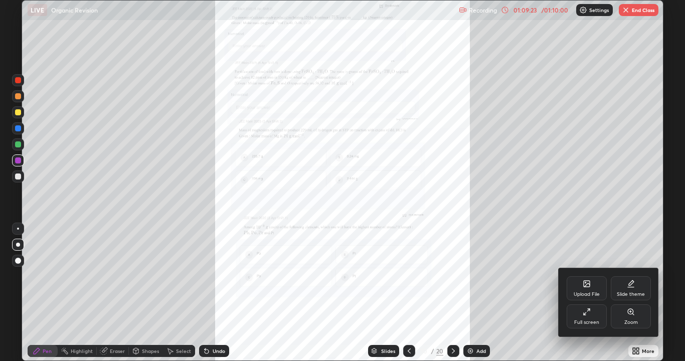
click at [628, 297] on div "Zoom" at bounding box center [632, 322] width 14 height 5
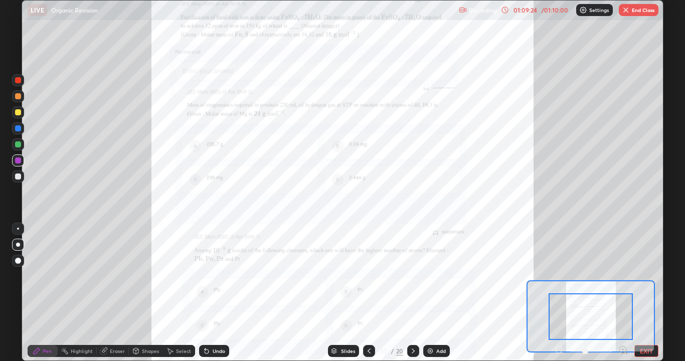
click at [622, 297] on icon at bounding box center [623, 350] width 3 height 0
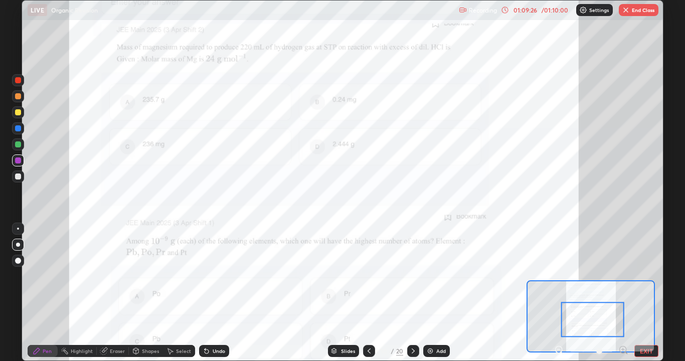
click at [623, 297] on icon at bounding box center [623, 350] width 3 height 0
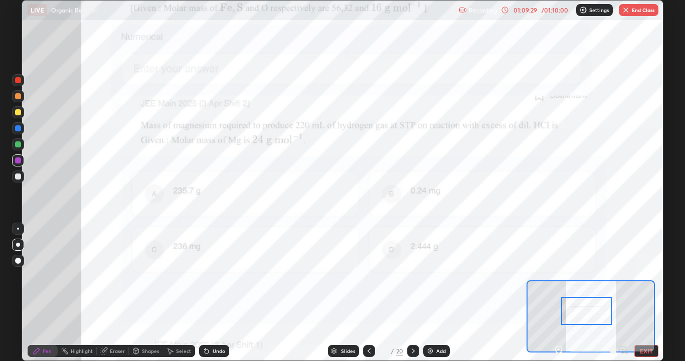
click at [117, 297] on div "Eraser" at bounding box center [113, 351] width 32 height 12
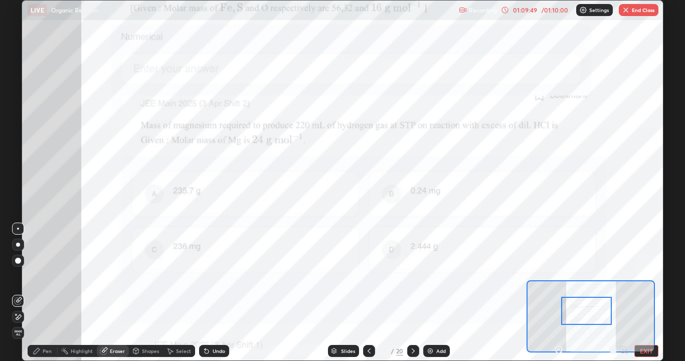
click at [45, 297] on div "Pen" at bounding box center [47, 351] width 9 height 5
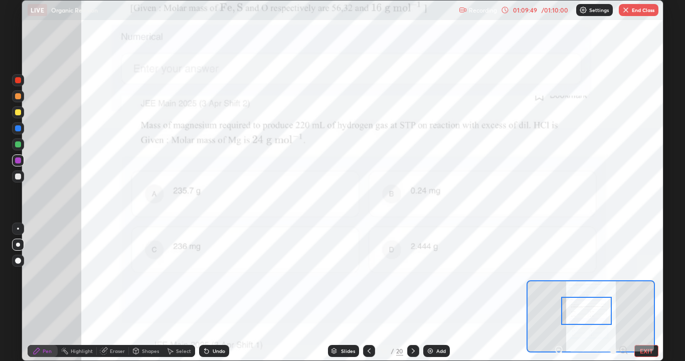
click at [47, 297] on div "Pen" at bounding box center [47, 351] width 9 height 5
click at [17, 174] on div at bounding box center [18, 177] width 6 height 6
click at [19, 116] on div at bounding box center [18, 112] width 12 height 12
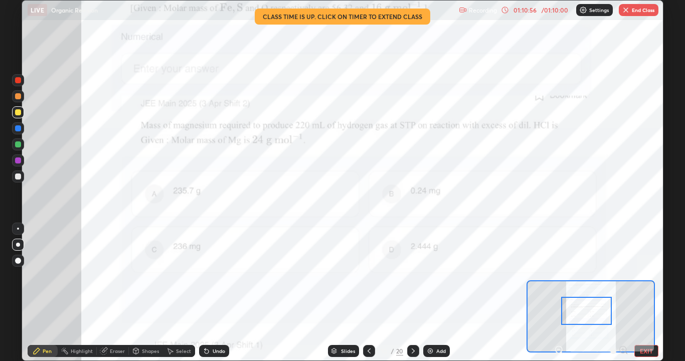
click at [632, 10] on button "End Class" at bounding box center [639, 10] width 40 height 12
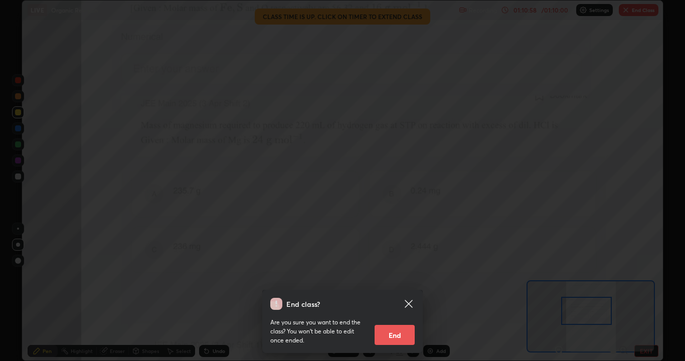
click at [408, 297] on button "End" at bounding box center [395, 335] width 40 height 20
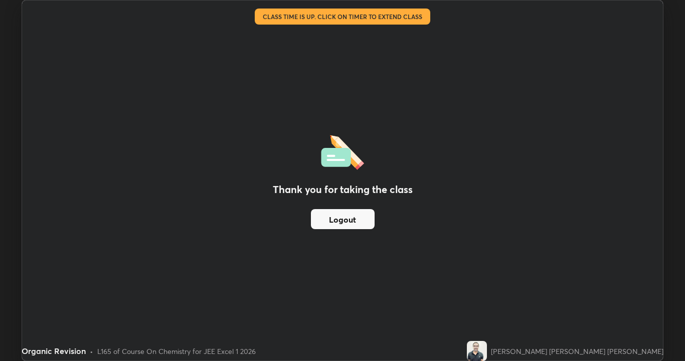
click at [358, 224] on button "Logout" at bounding box center [343, 219] width 64 height 20
click at [356, 224] on button "Logout" at bounding box center [343, 219] width 64 height 20
